Goal: Information Seeking & Learning: Learn about a topic

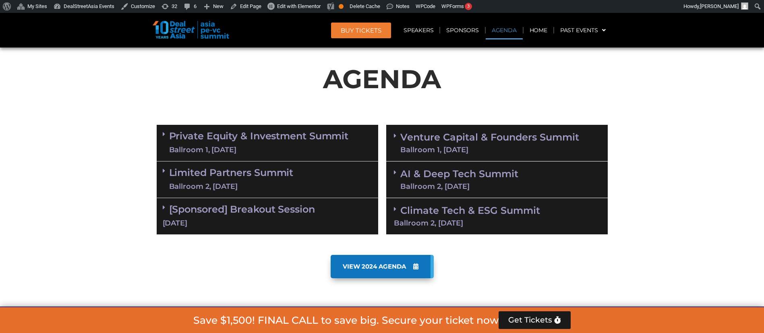
scroll to position [422, 0]
click at [447, 213] on link "Climate Tech & ESG Summit Ballroom 2, [DATE]" at bounding box center [497, 216] width 206 height 22
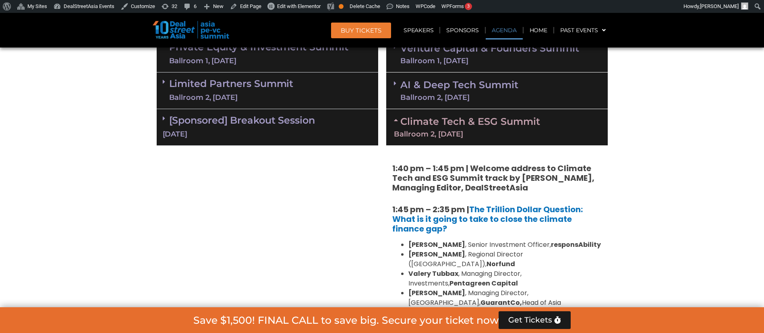
scroll to position [511, 0]
click at [453, 131] on div "Ballroom 2, [DATE]" at bounding box center [497, 133] width 206 height 7
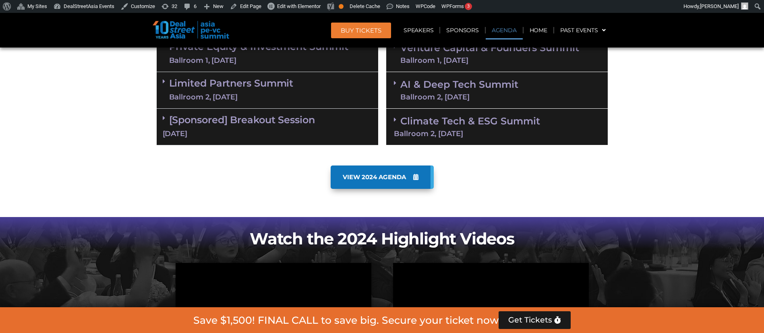
click at [450, 91] on link "AI & Deep Tech Summit Ballroom 2, [DATE]" at bounding box center [460, 90] width 118 height 21
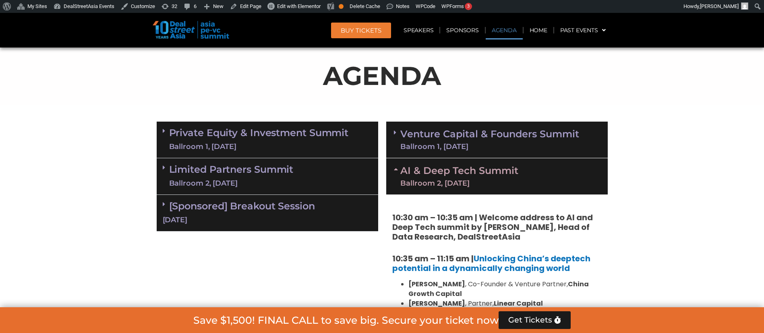
scroll to position [426, 0]
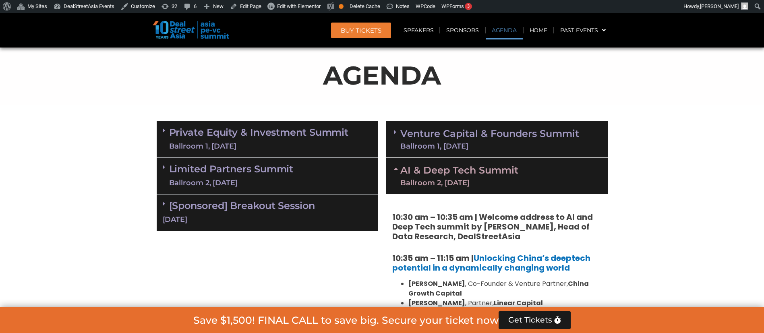
click at [455, 174] on link "AI & Deep Tech Summit Ballroom 2, [DATE]" at bounding box center [460, 176] width 118 height 21
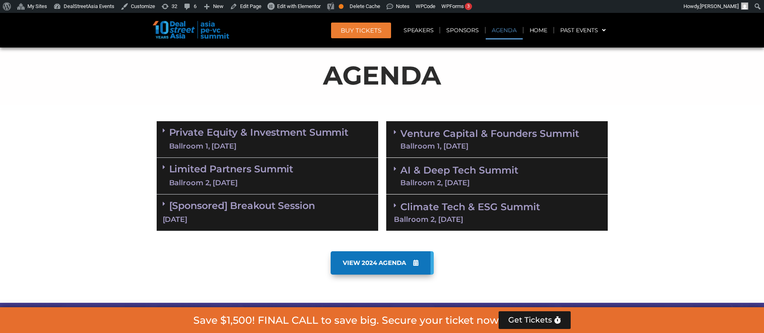
click at [329, 136] on link "Private Equity & Investment Summit Ballroom 1, [DATE]" at bounding box center [259, 139] width 180 height 24
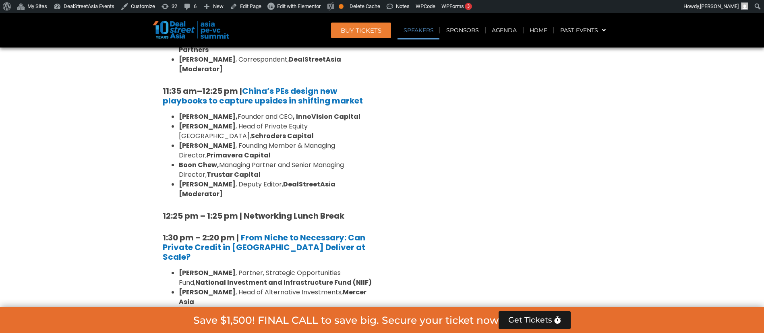
scroll to position [1098, 0]
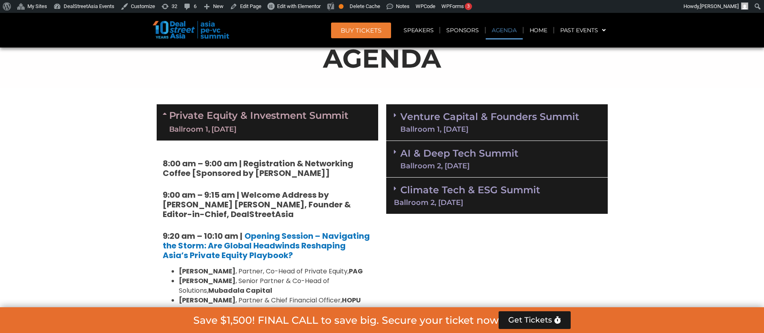
click at [311, 119] on link "Private Equity & Investment Summit Ballroom 1, [DATE]" at bounding box center [259, 122] width 180 height 24
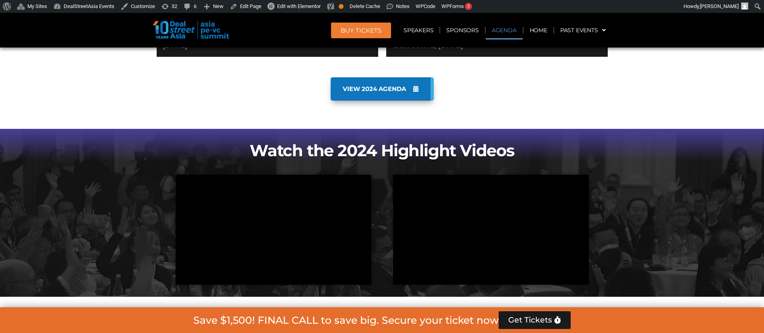
scroll to position [381, 0]
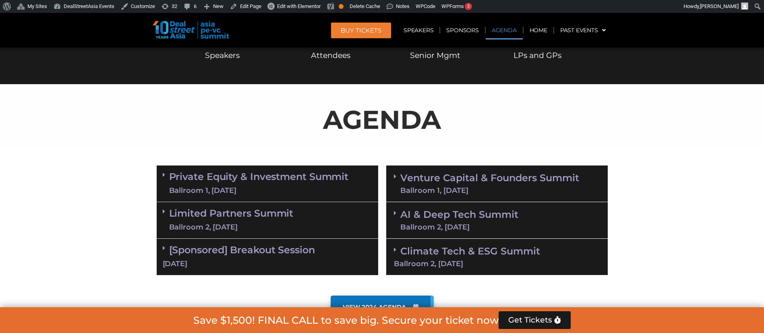
click at [290, 221] on link "Limited Partners [GEOGRAPHIC_DATA] 2, [DATE]" at bounding box center [231, 220] width 125 height 24
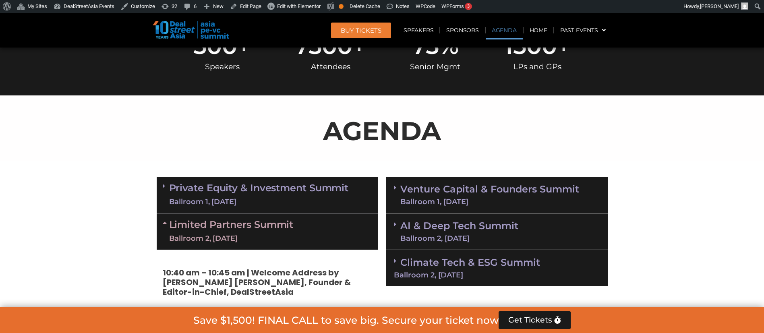
scroll to position [384, 0]
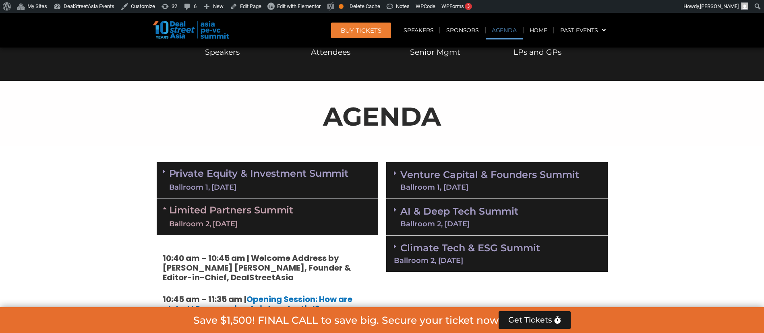
click at [283, 214] on link "Limited Partners [GEOGRAPHIC_DATA] 2, [DATE]" at bounding box center [231, 217] width 125 height 24
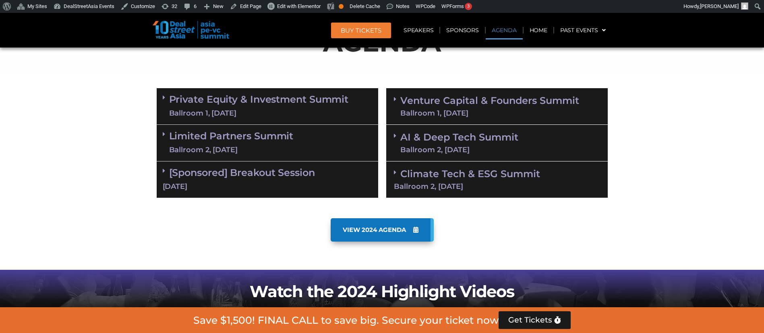
scroll to position [459, 0]
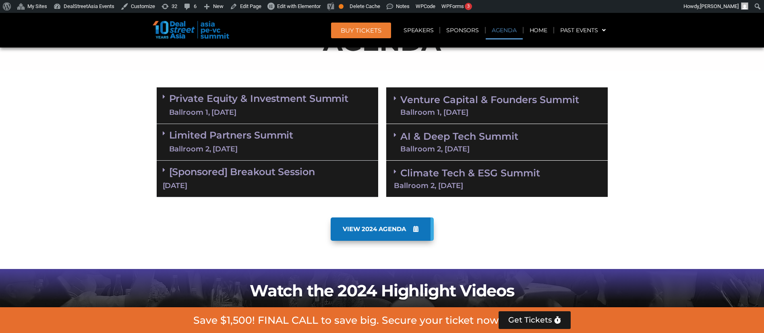
click at [272, 179] on div "[Sponsored] Breakout Session [DATE]" at bounding box center [268, 179] width 222 height 37
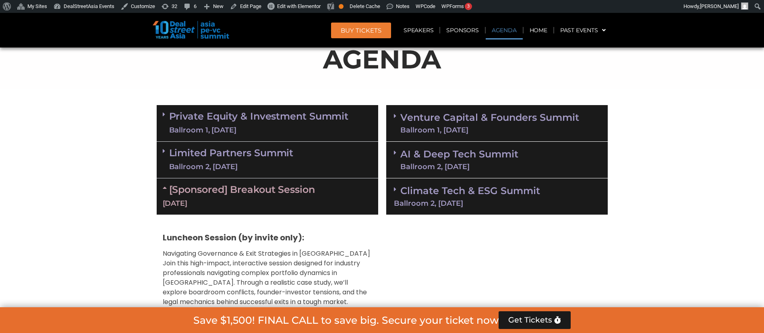
scroll to position [441, 0]
drag, startPoint x: 269, startPoint y: 185, endPoint x: 262, endPoint y: 154, distance: 32.6
click at [262, 154] on link "Limited Partners [GEOGRAPHIC_DATA] 2, [DATE]" at bounding box center [231, 160] width 125 height 24
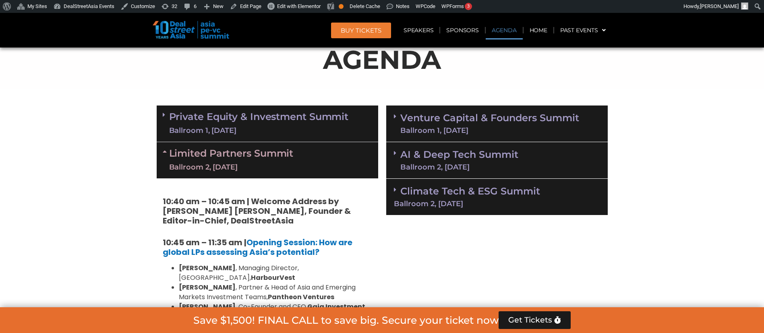
click at [261, 160] on link "Limited Partners [GEOGRAPHIC_DATA] 2, [DATE]" at bounding box center [231, 160] width 125 height 24
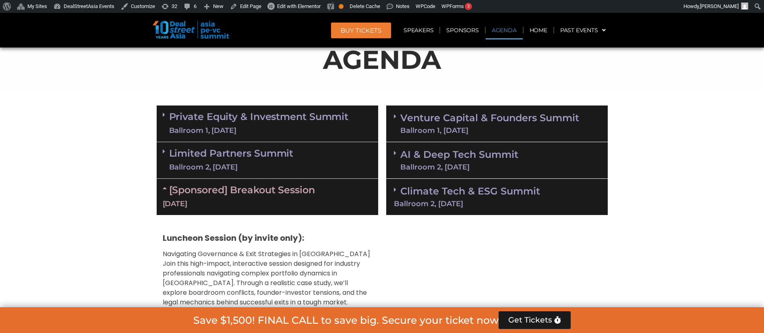
drag, startPoint x: 261, startPoint y: 160, endPoint x: 262, endPoint y: 154, distance: 6.1
click at [262, 154] on link "Limited Partners [GEOGRAPHIC_DATA] 2, [DATE]" at bounding box center [231, 160] width 125 height 24
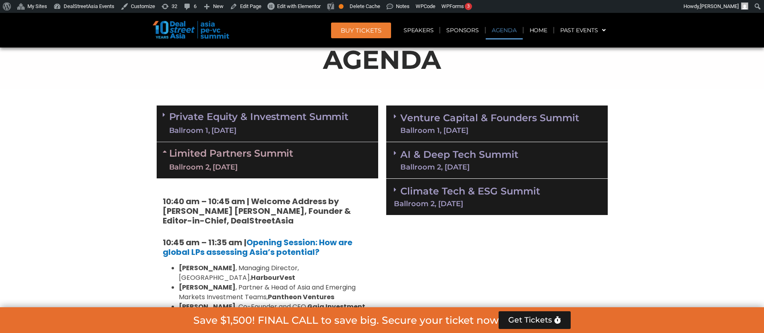
click at [286, 163] on div "Ballroom 2, [DATE]" at bounding box center [231, 167] width 125 height 10
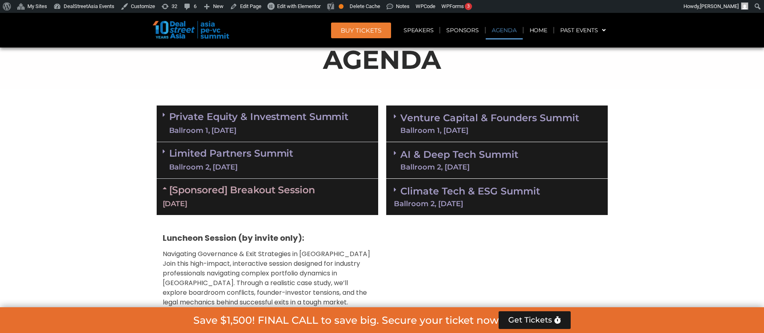
click at [254, 194] on link "[Sponsored] Breakout Session [DATE]" at bounding box center [268, 196] width 210 height 25
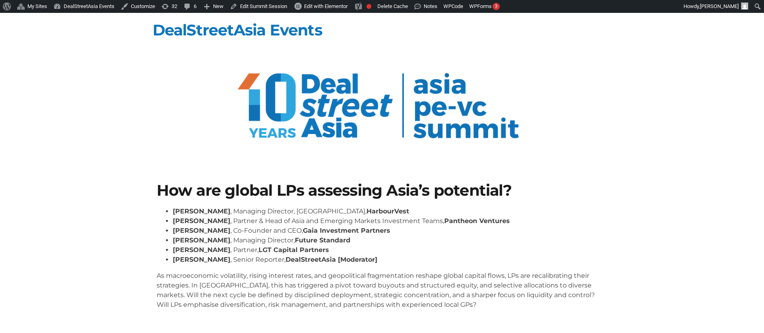
scroll to position [23, 0]
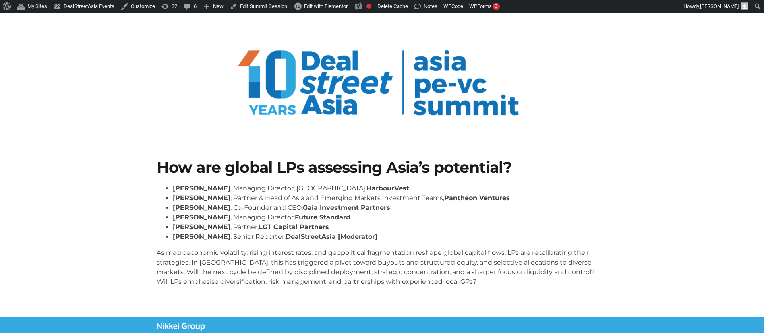
click at [346, 258] on p "As macroeconomic volatility, rising interest rates, and geopolitical fragmentat…" at bounding box center [382, 267] width 451 height 39
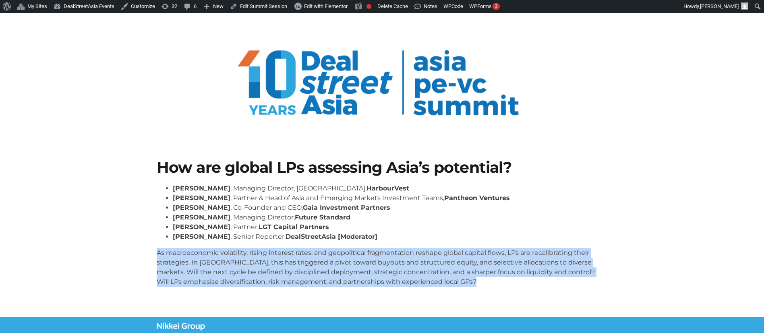
click at [346, 258] on p "As macroeconomic volatility, rising interest rates, and geopolitical fragmentat…" at bounding box center [382, 267] width 451 height 39
copy body "As macroeconomic volatility, rising interest rates, and geopolitical fragmentat…"
